Goal: Task Accomplishment & Management: Use online tool/utility

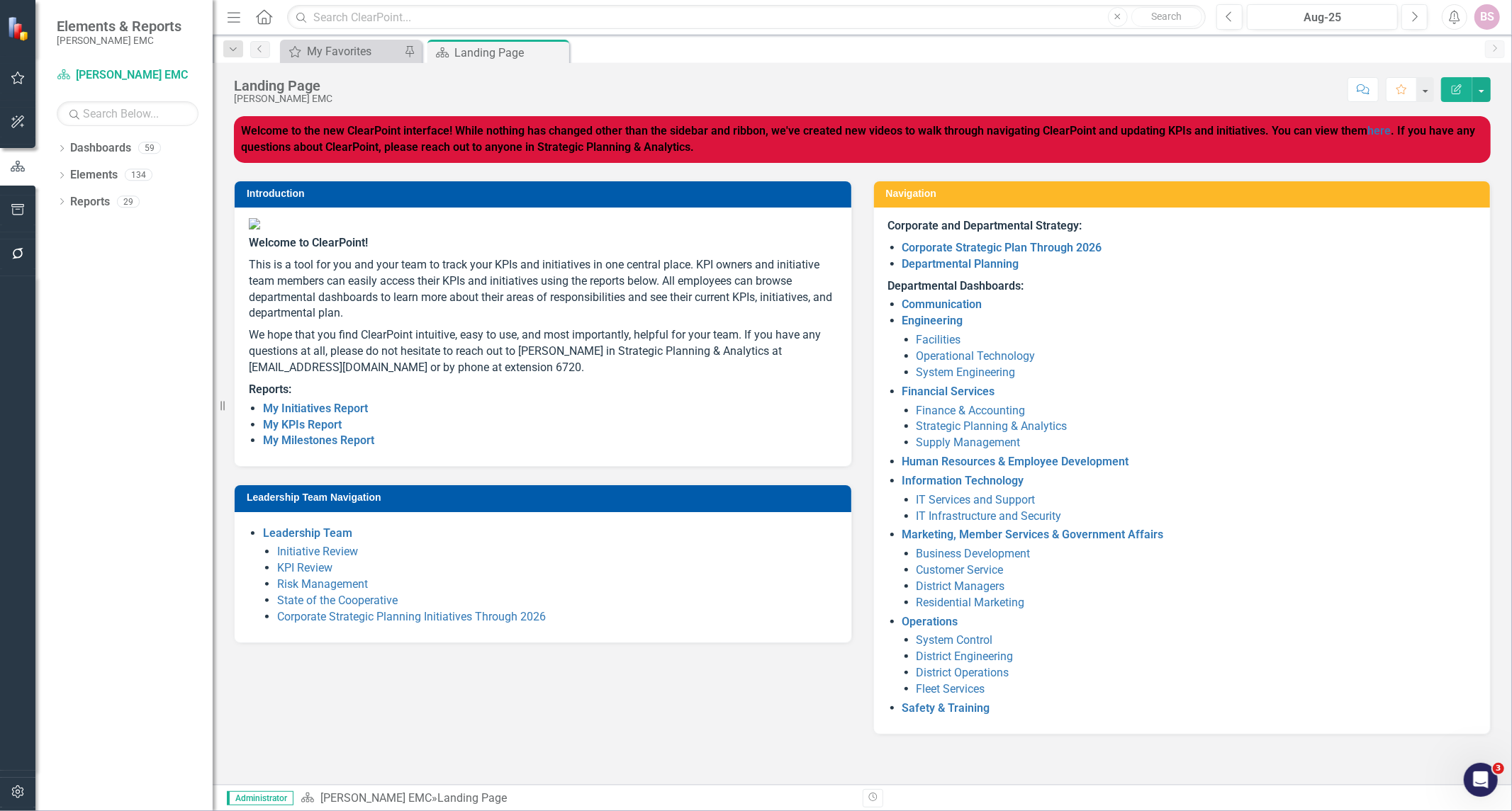
click at [660, 597] on div "Leadership Team Navigation Leadership Team Initiative Review KPI Review Risk Ma…" at bounding box center [543, 554] width 640 height 176
click at [939, 251] on link "Corporate Strategic Plan Through 2026" at bounding box center [1002, 247] width 200 height 14
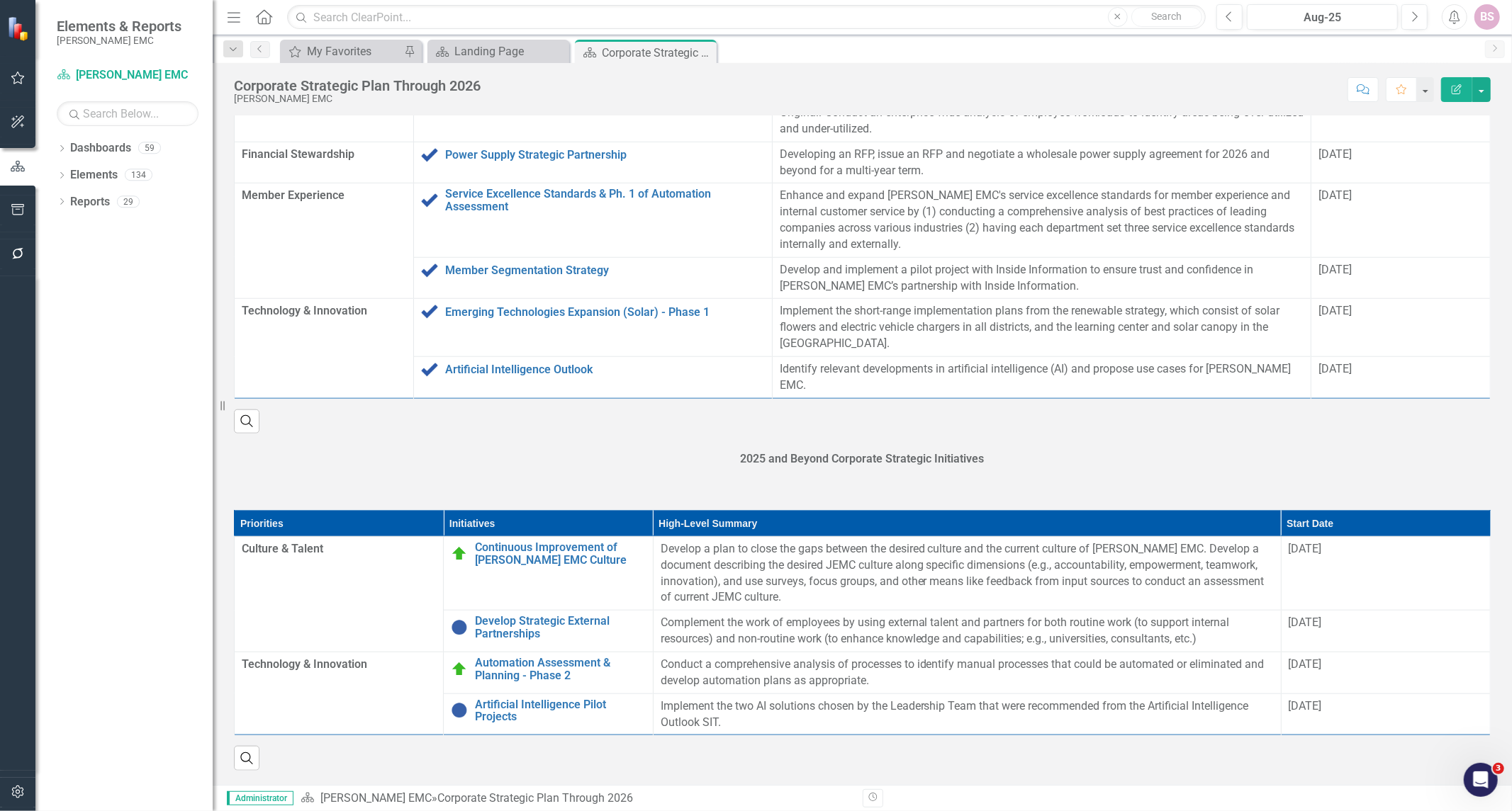
scroll to position [1396, 0]
click at [554, 707] on link "Artificial Intelligence Pilot Projects" at bounding box center [560, 711] width 170 height 25
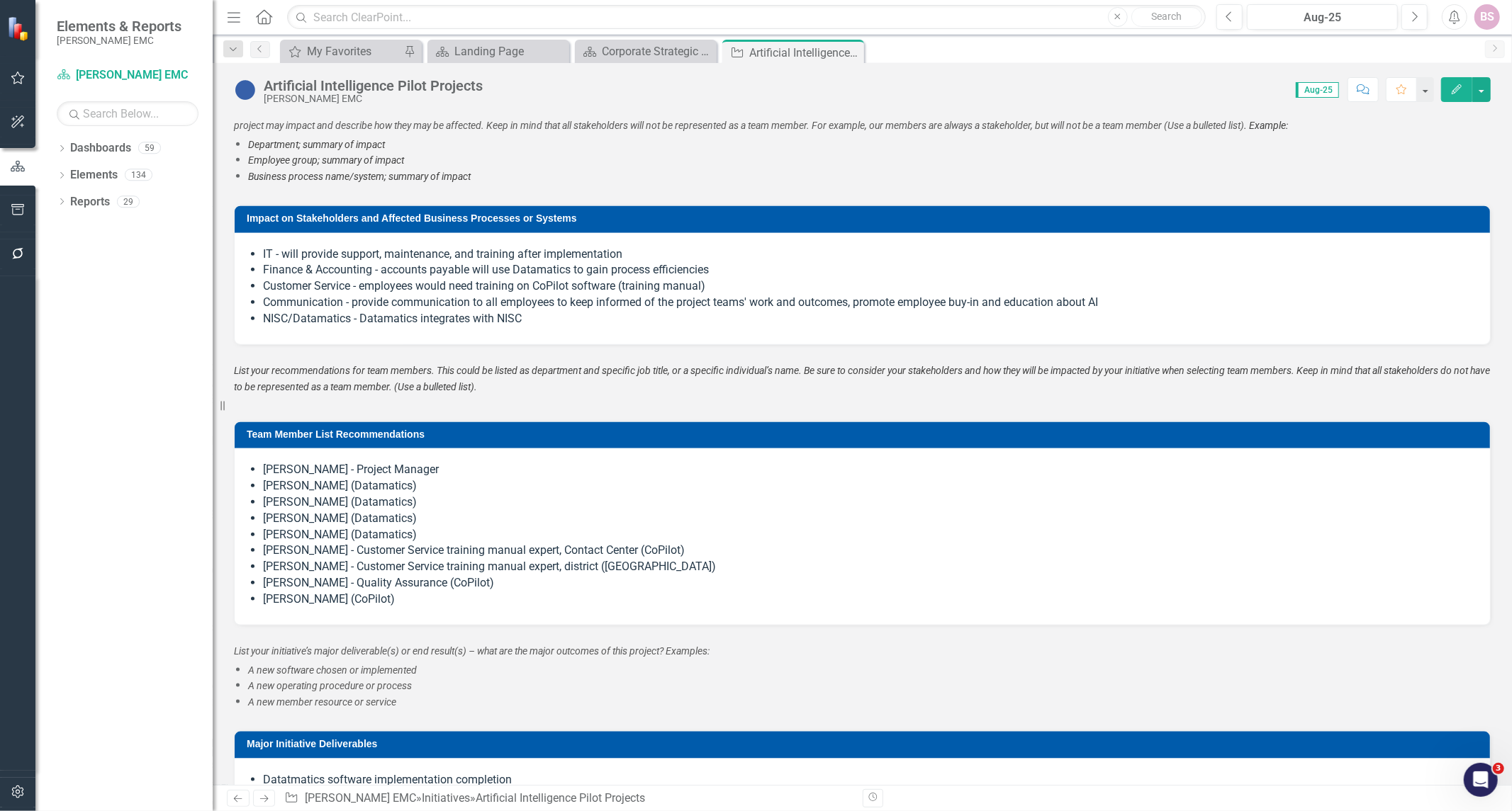
scroll to position [1259, 0]
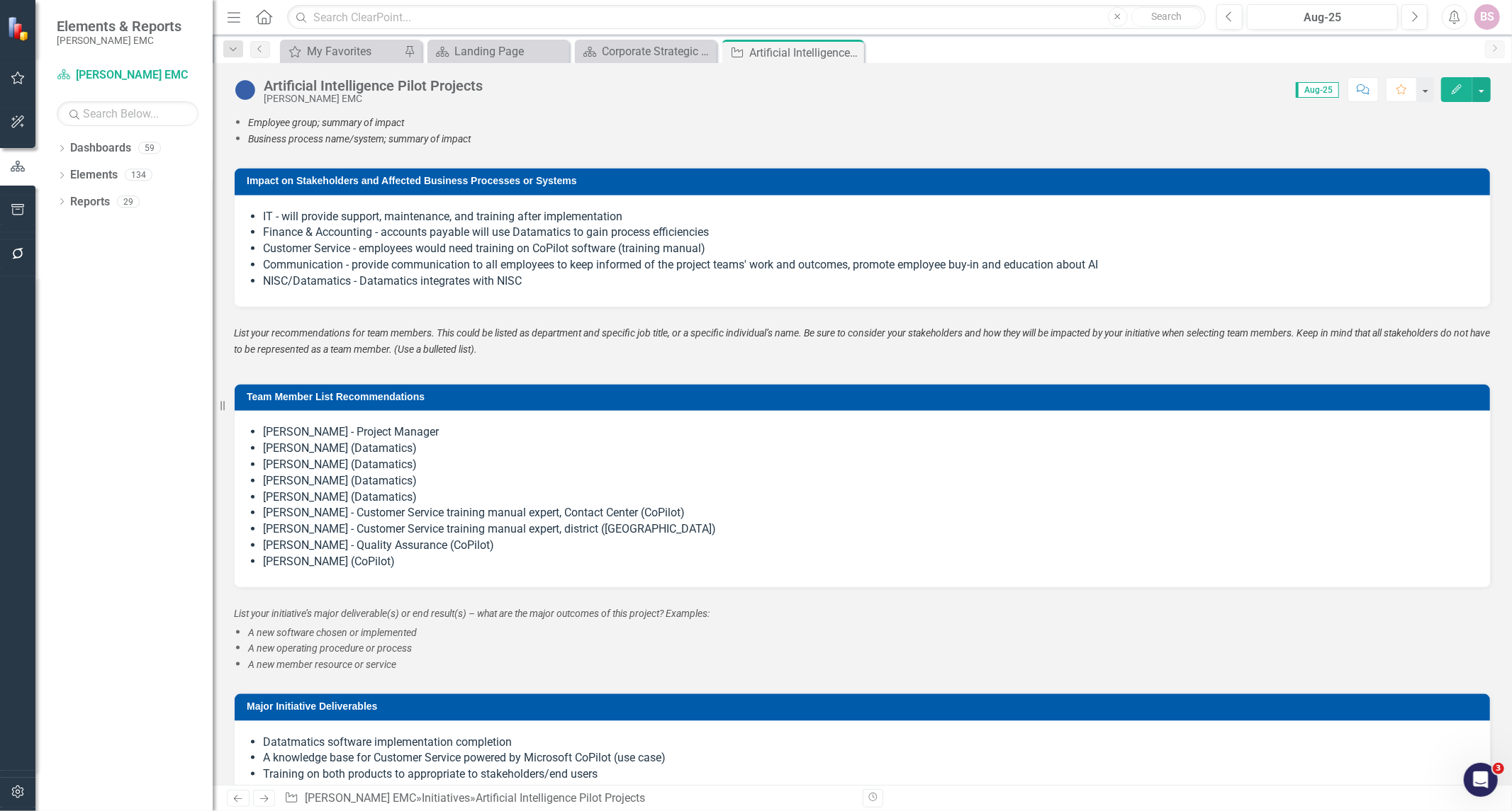
click at [284, 528] on li "[PERSON_NAME] - Customer Service training manual expert, district ([GEOGRAPHIC_…" at bounding box center [868, 529] width 1212 height 16
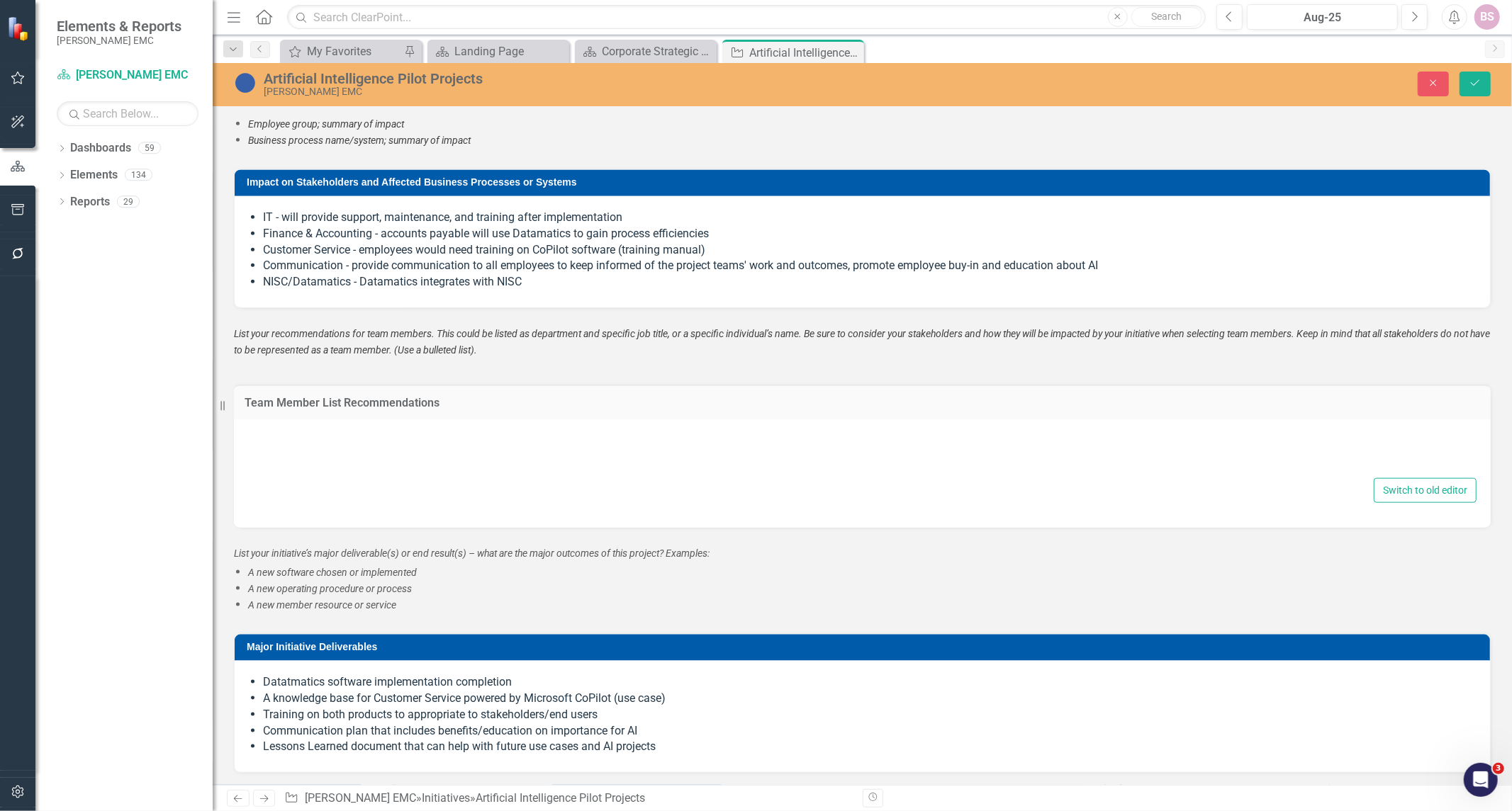
type textarea "<ul> <li>[PERSON_NAME] - Project Manager</li> <li>[PERSON_NAME] (Datamatics)</l…"
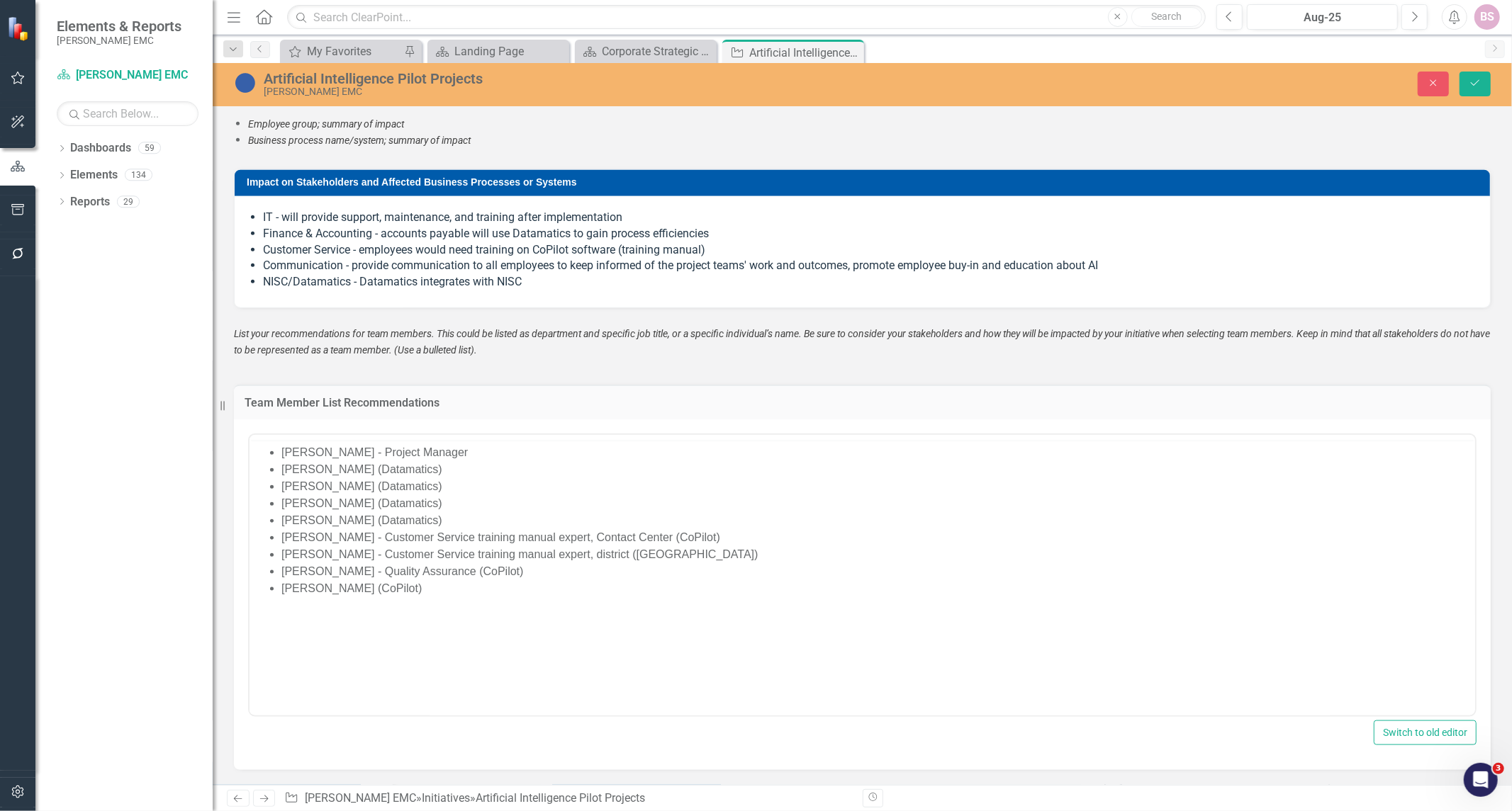
scroll to position [0, 0]
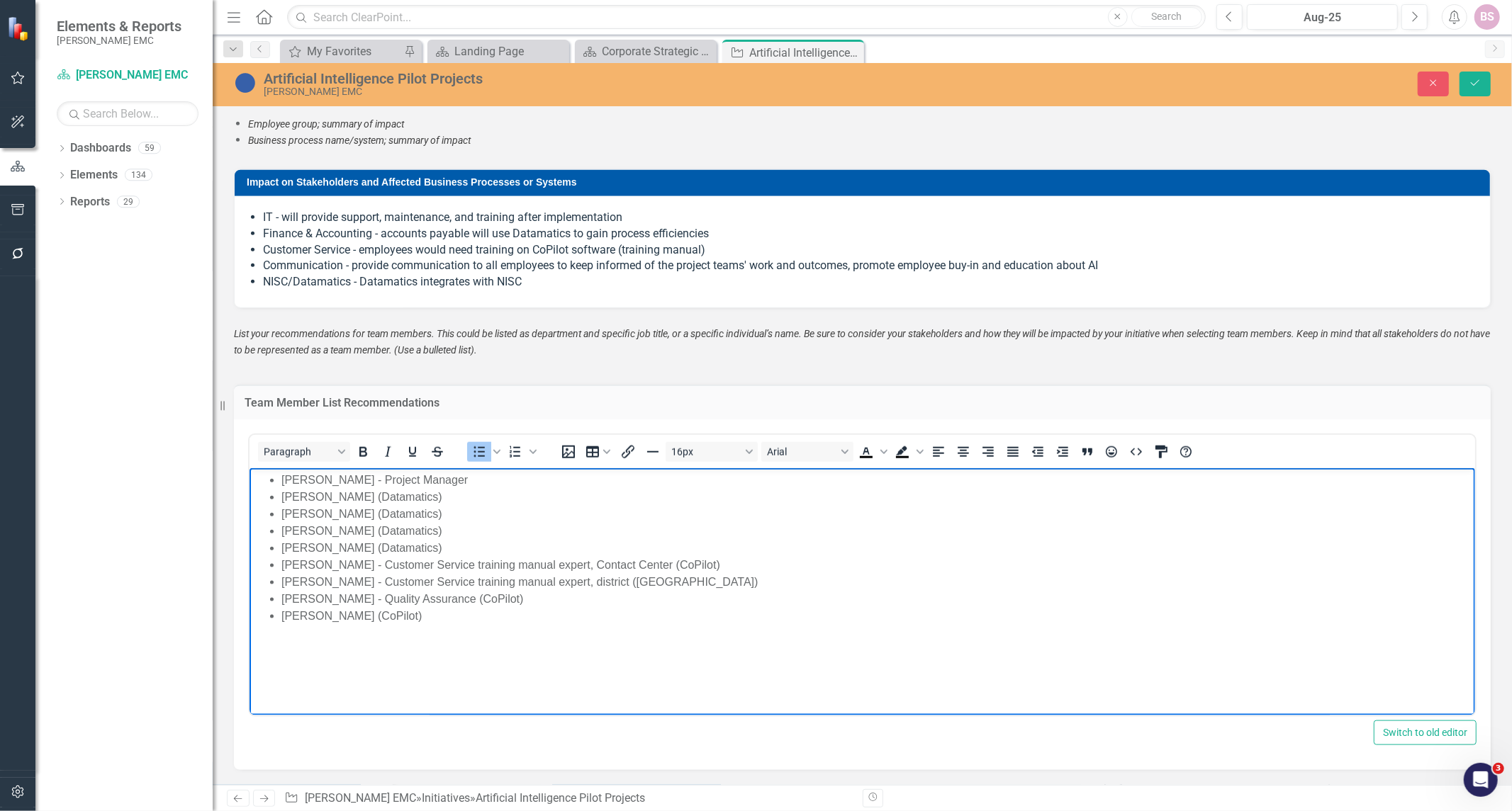
click at [290, 552] on li "[PERSON_NAME] (Datamatics)" at bounding box center [875, 547] width 1190 height 17
click at [281, 556] on li "[PERSON_NAME] (Datamatics)" at bounding box center [875, 547] width 1190 height 17
drag, startPoint x: 281, startPoint y: 556, endPoint x: 345, endPoint y: 562, distance: 64.3
click at [345, 562] on li "[PERSON_NAME] - Customer Service training manual expert, Contact Center (CoPilo…" at bounding box center [875, 564] width 1190 height 17
drag, startPoint x: 281, startPoint y: 574, endPoint x: 802, endPoint y: 583, distance: 521.1
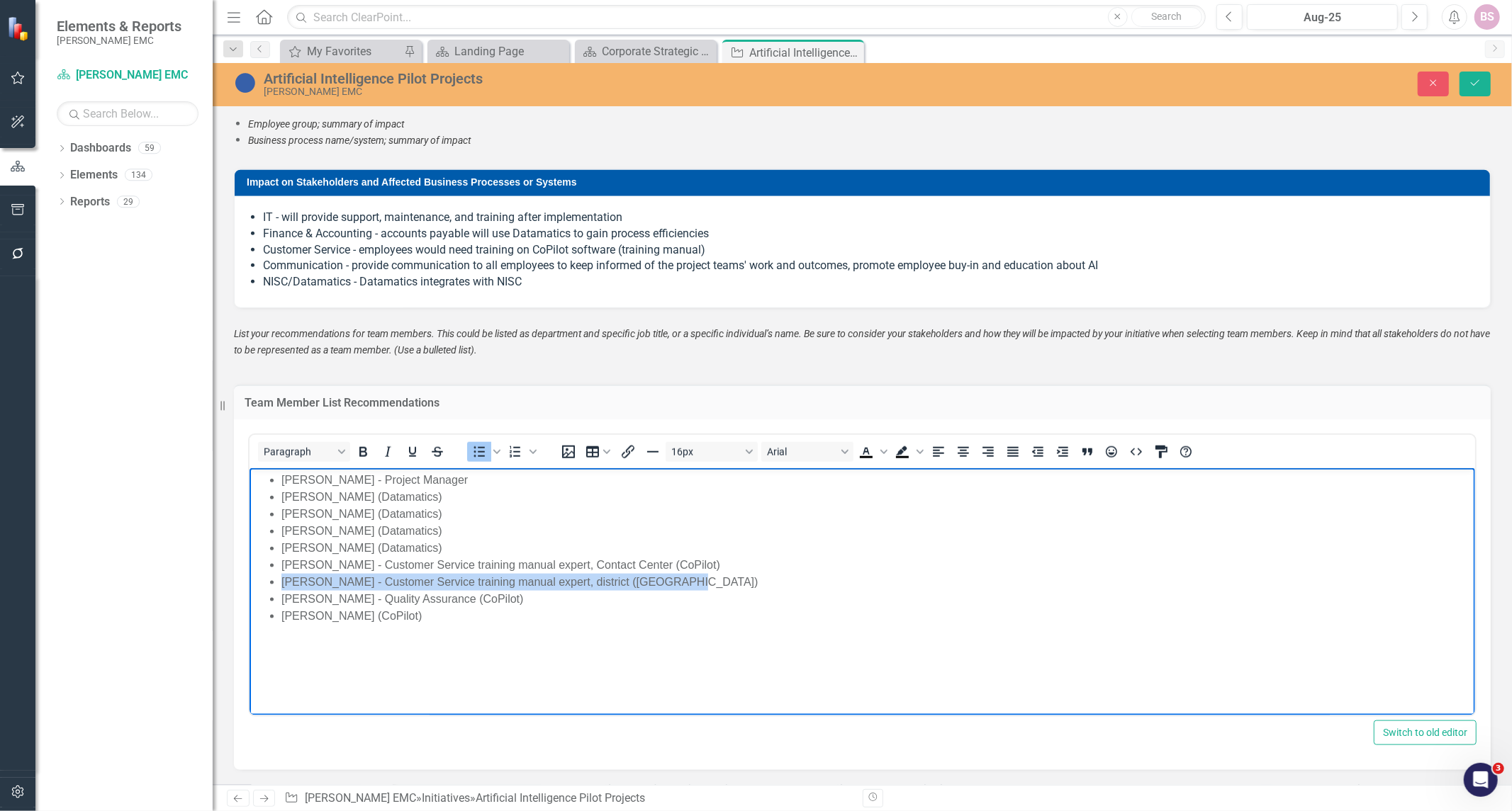
click at [802, 583] on li "[PERSON_NAME] - Customer Service training manual expert, district ([GEOGRAPHIC_…" at bounding box center [875, 581] width 1190 height 17
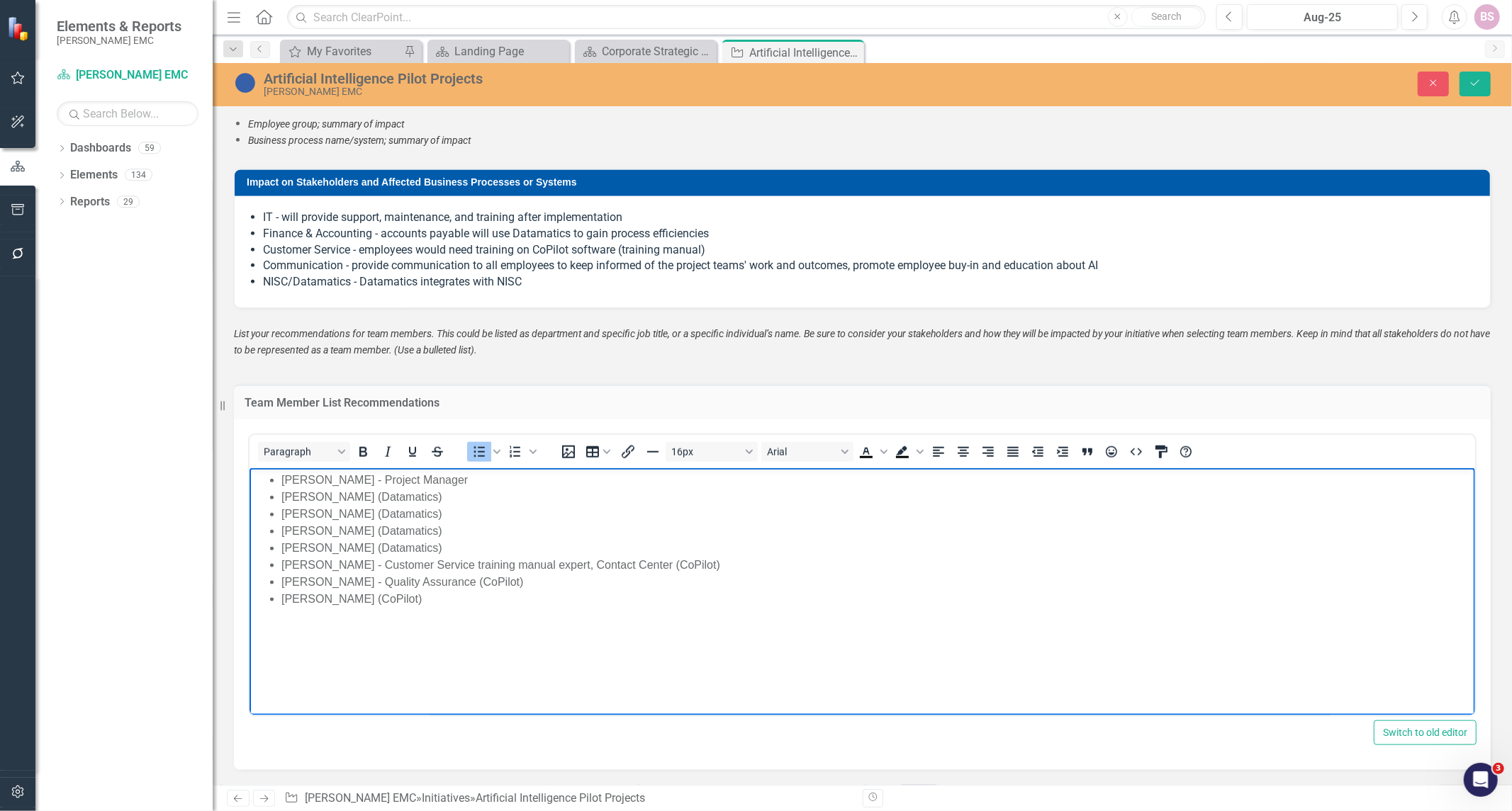
click at [635, 564] on li "[PERSON_NAME] - Customer Service training manual expert, Contact Center (CoPilo…" at bounding box center [875, 564] width 1190 height 17
click at [640, 615] on body "[PERSON_NAME] - Project Manager [PERSON_NAME] (Datamatics) [PERSON_NAME] (Datam…" at bounding box center [861, 573] width 1225 height 213
click at [1480, 75] on button "Save" at bounding box center [1474, 84] width 31 height 25
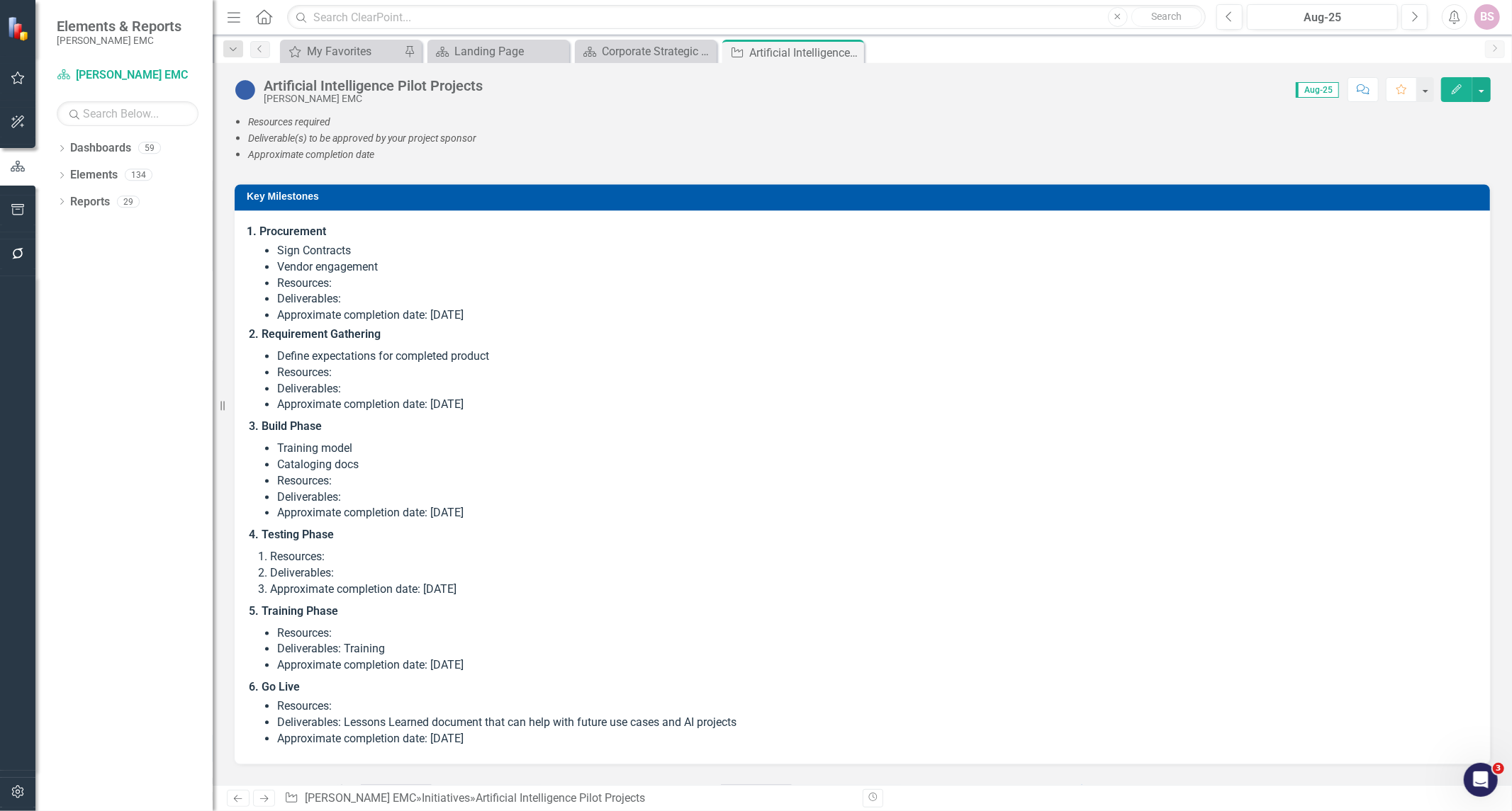
scroll to position [2283, 0]
